Goal: Information Seeking & Learning: Understand process/instructions

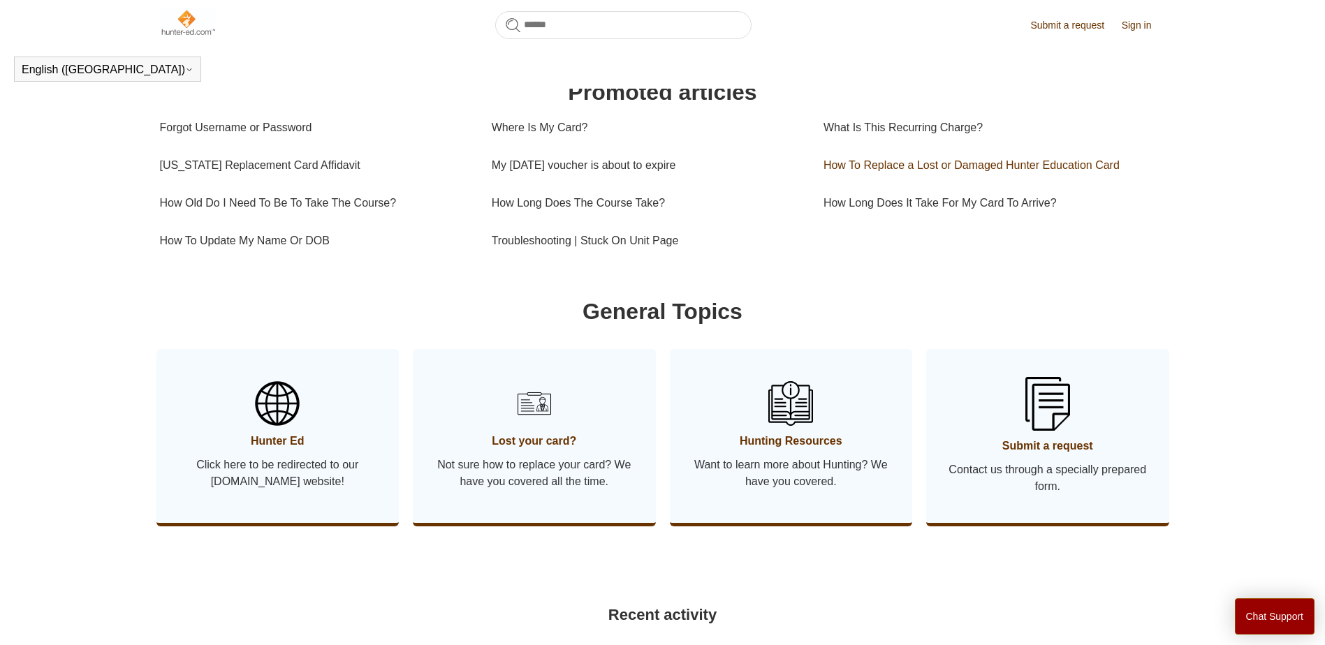
scroll to position [489, 0]
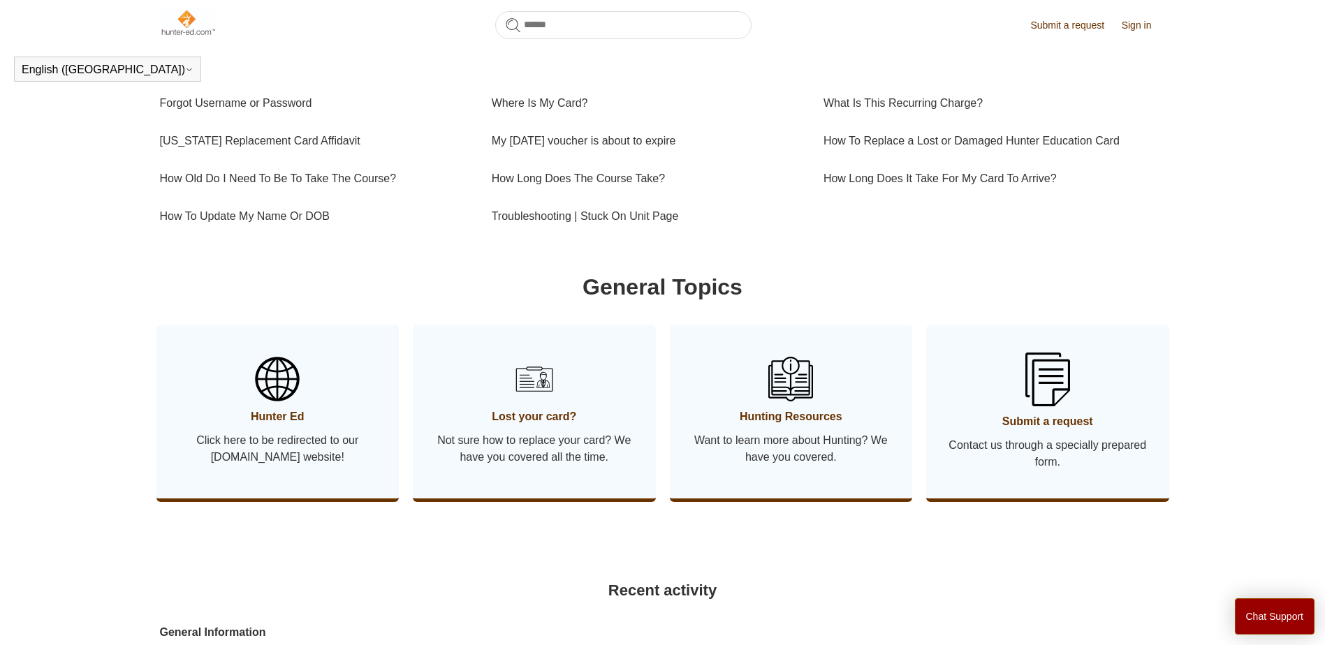
click at [547, 466] on span "Not sure how to replace your card? We have you covered all the time." at bounding box center [534, 449] width 201 height 34
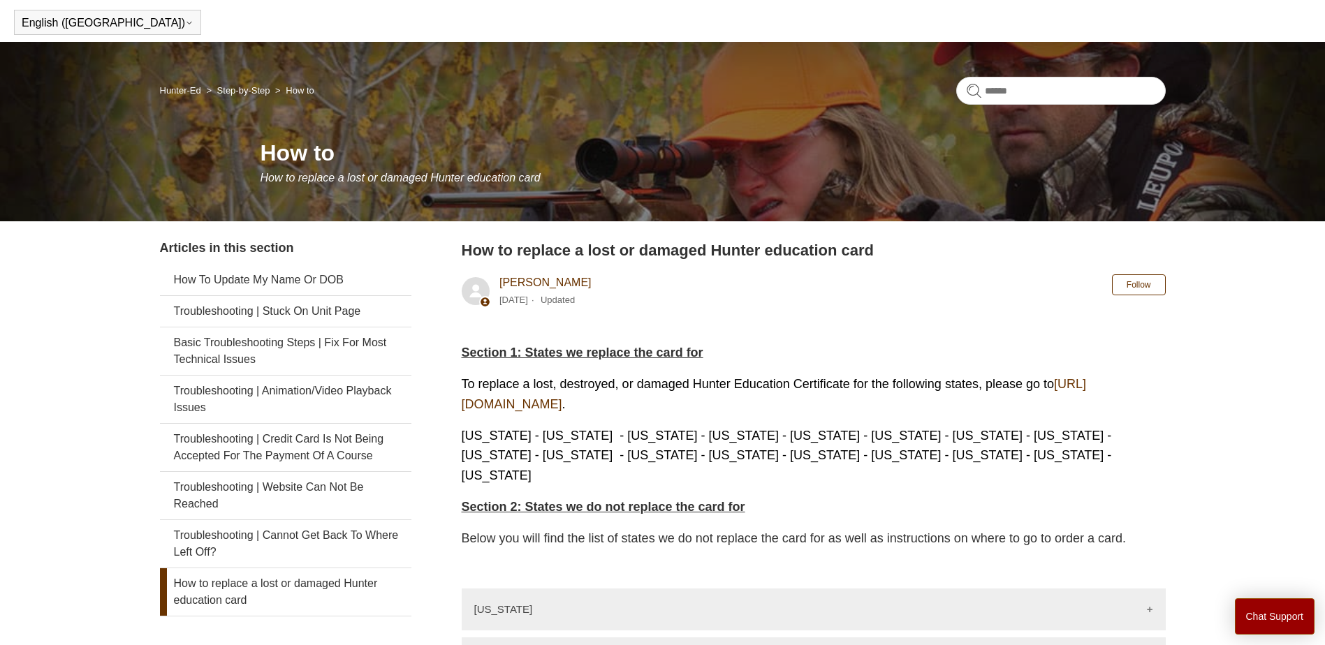
scroll to position [70, 0]
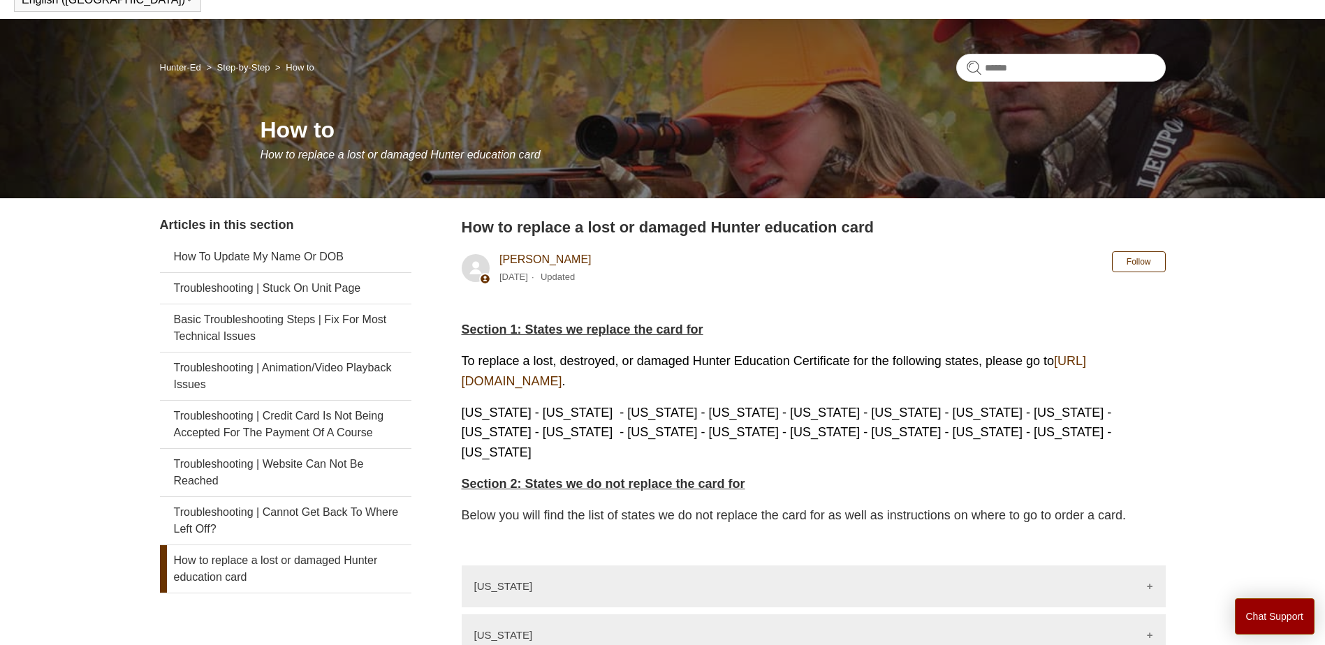
click at [585, 381] on link "[URL][DOMAIN_NAME]" at bounding box center [774, 371] width 625 height 34
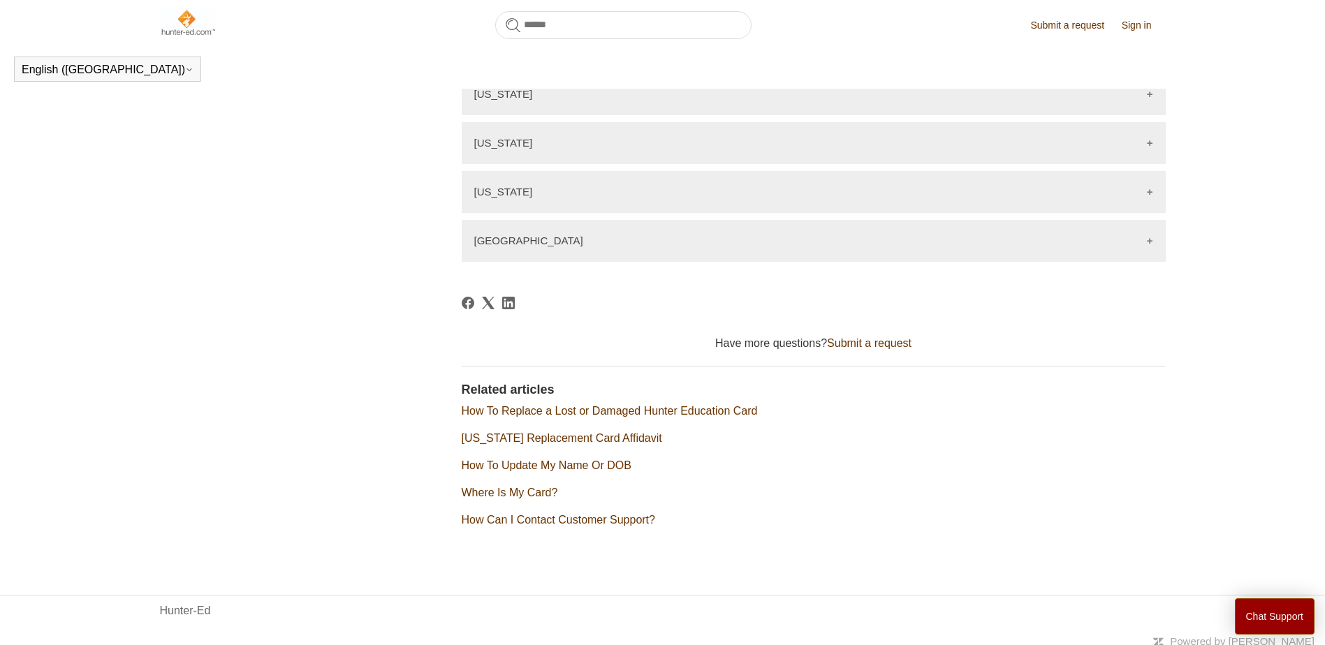
scroll to position [2096, 0]
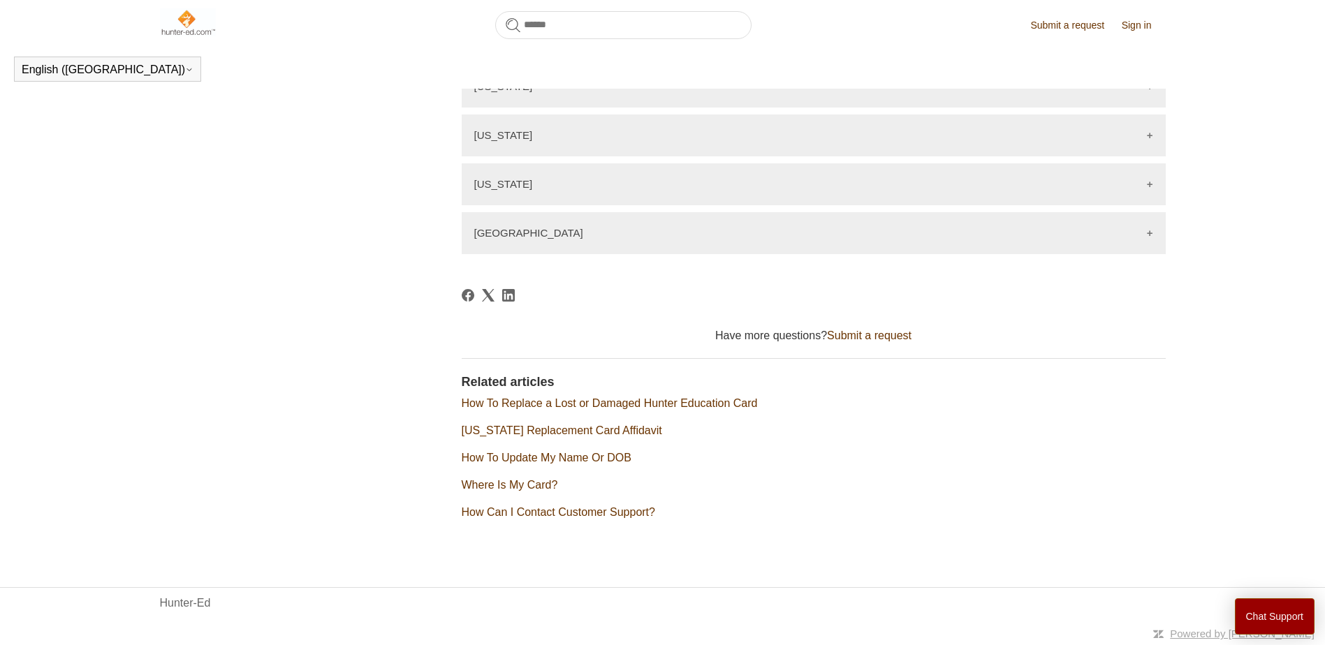
click at [613, 406] on link "How To Replace a Lost or Damaged Hunter Education Card" at bounding box center [610, 403] width 296 height 12
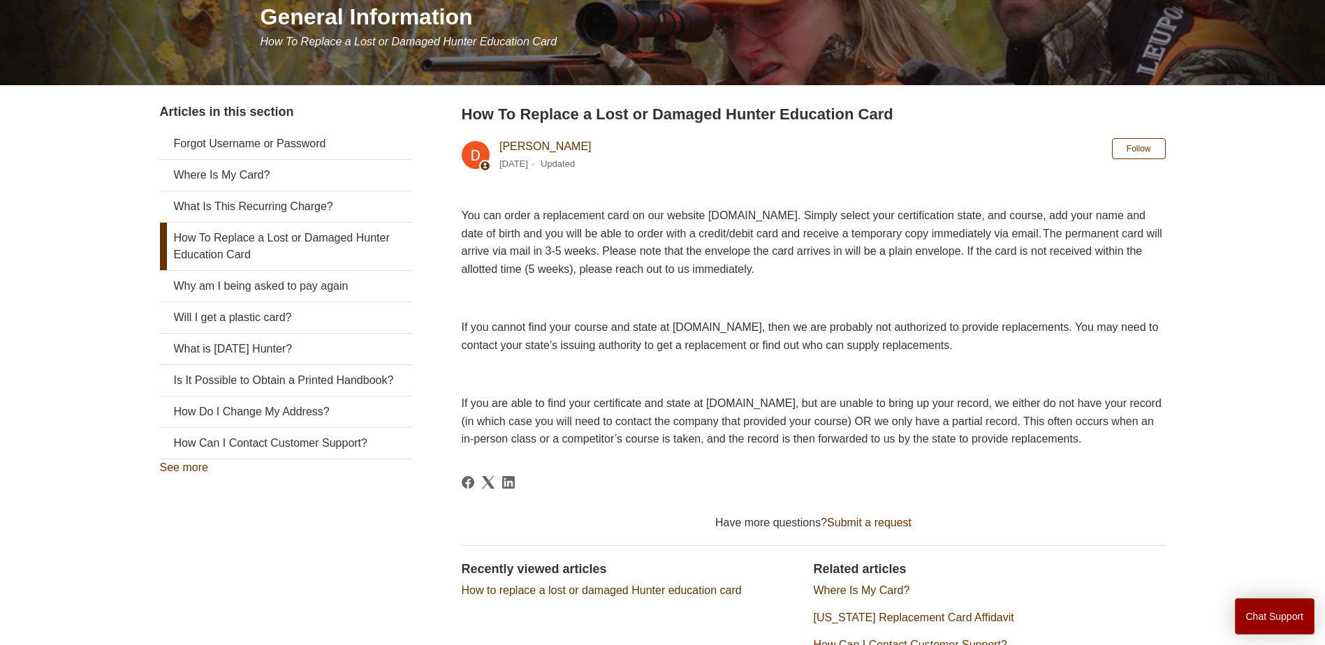
scroll to position [210, 0]
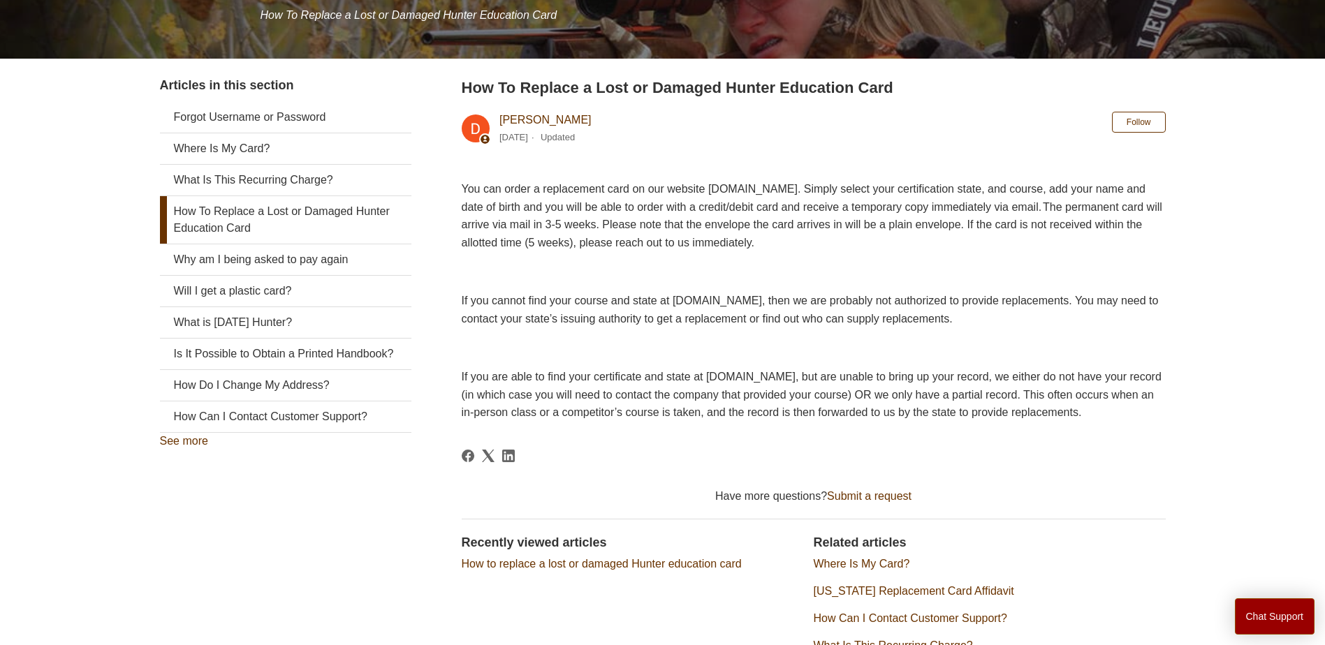
click at [781, 189] on span "You can order a replacement card on our website www.ILostMyCard.com. Simply sel…" at bounding box center [812, 216] width 700 height 66
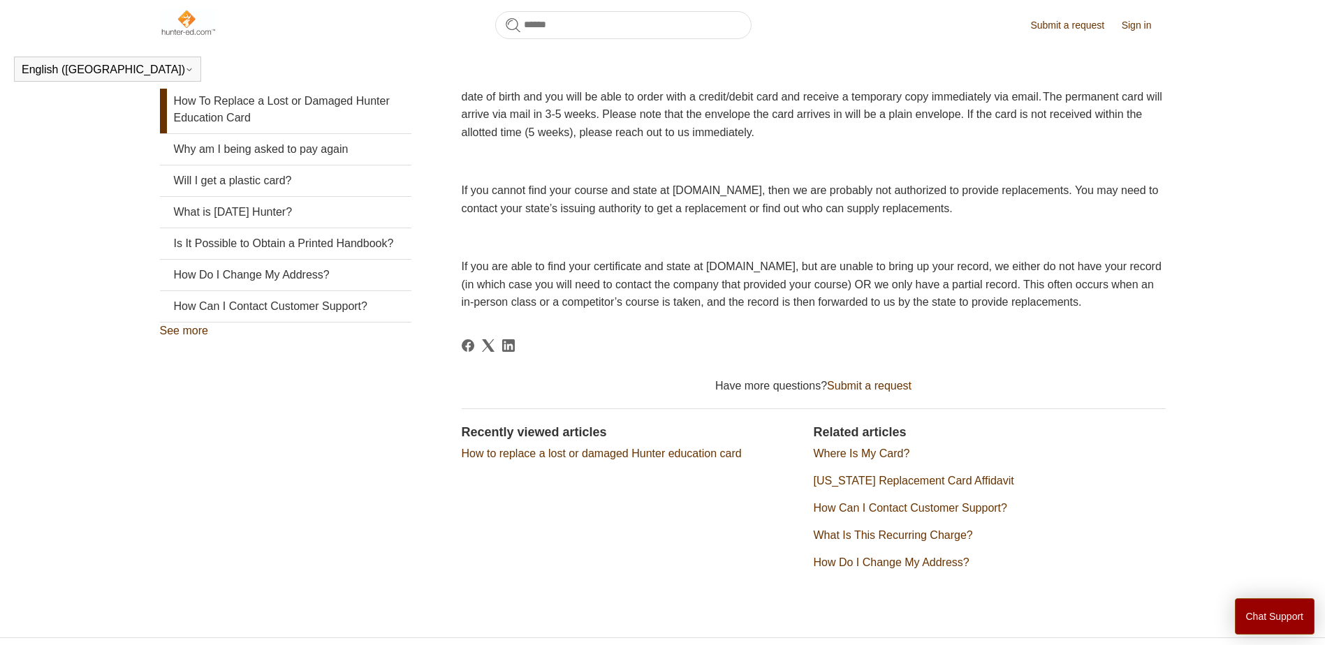
scroll to position [310, 0]
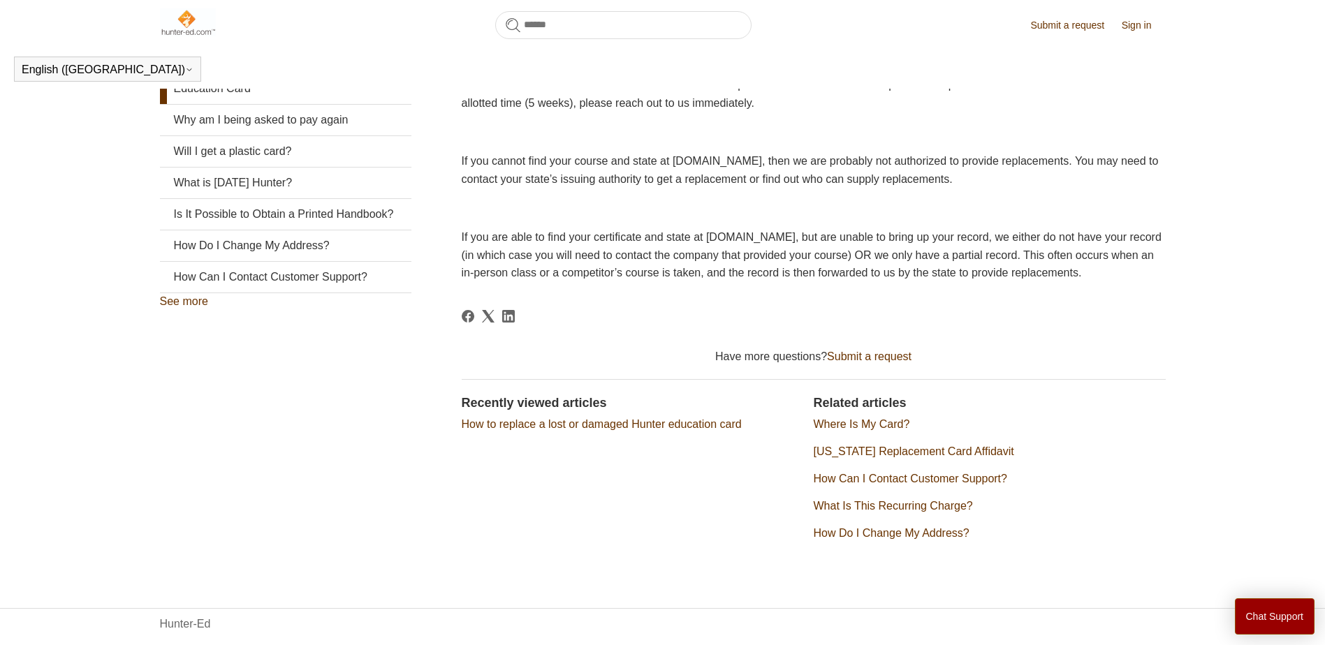
click at [590, 430] on link "How to replace a lost or damaged Hunter education card" at bounding box center [602, 424] width 280 height 12
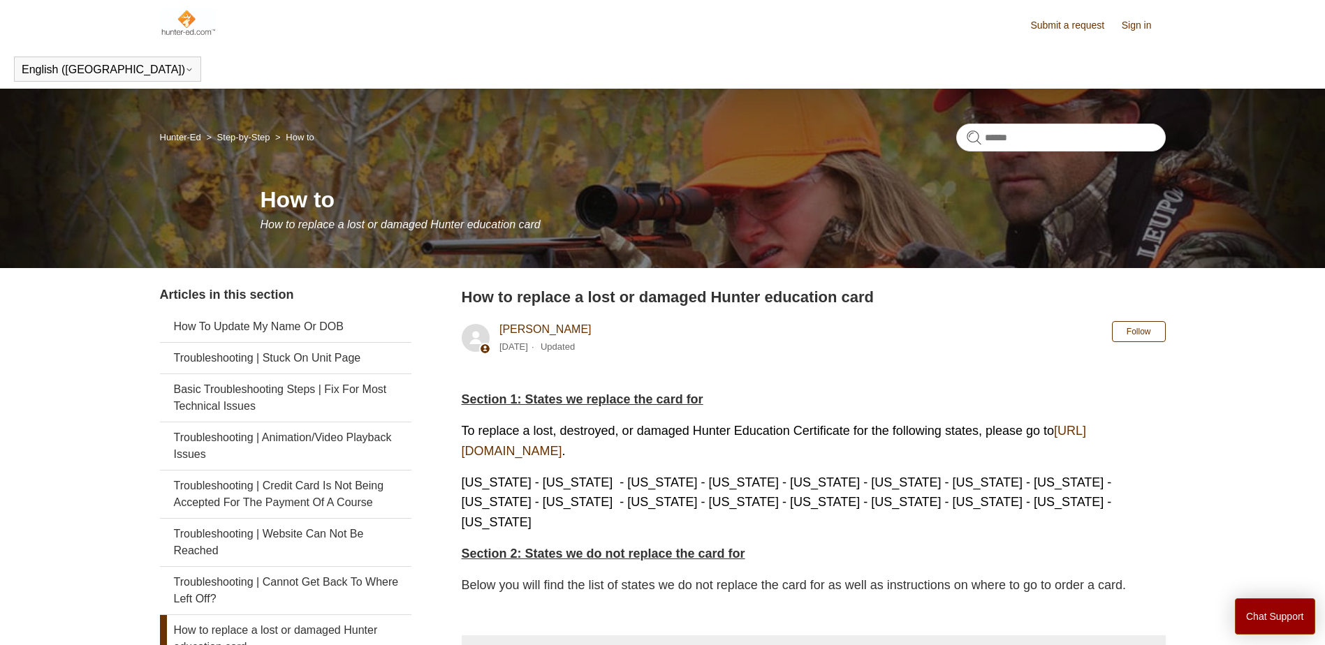
click at [564, 448] on link "https://ilostmycard.com/" at bounding box center [774, 441] width 625 height 34
